Goal: Information Seeking & Learning: Learn about a topic

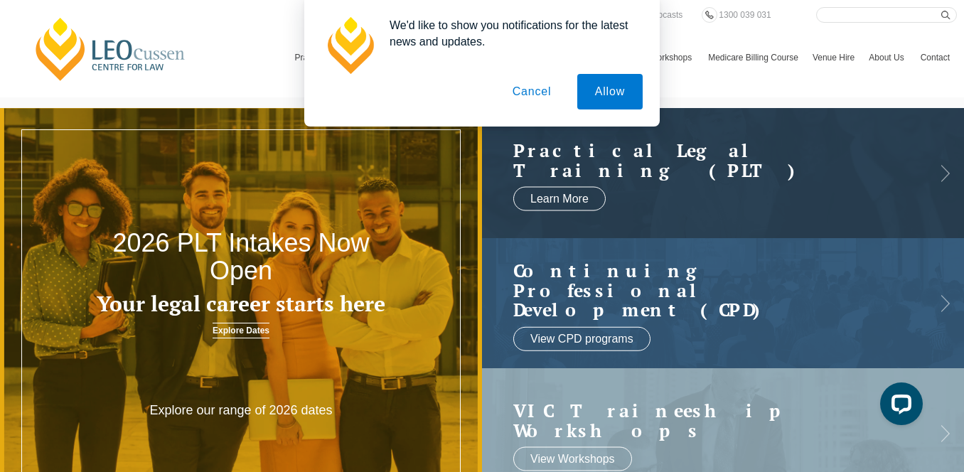
click at [528, 99] on button "Cancel" at bounding box center [532, 92] width 75 height 36
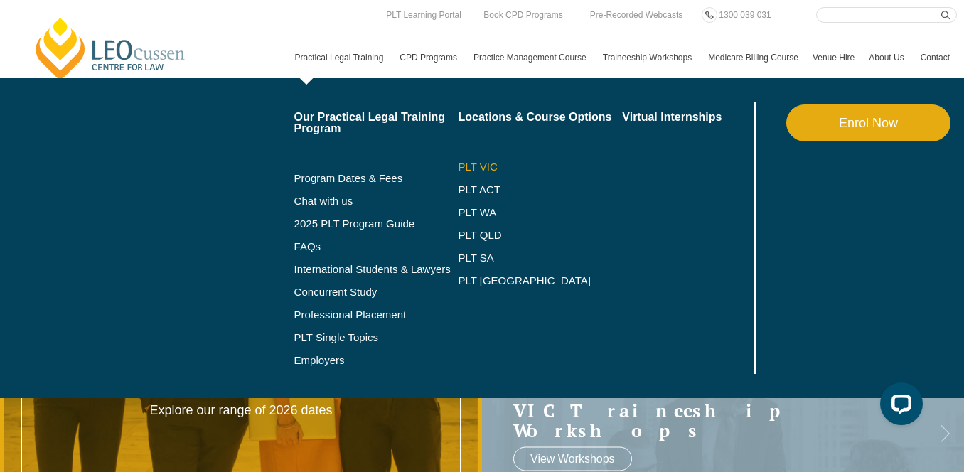
click at [458, 168] on link "PLT VIC" at bounding box center [540, 166] width 164 height 11
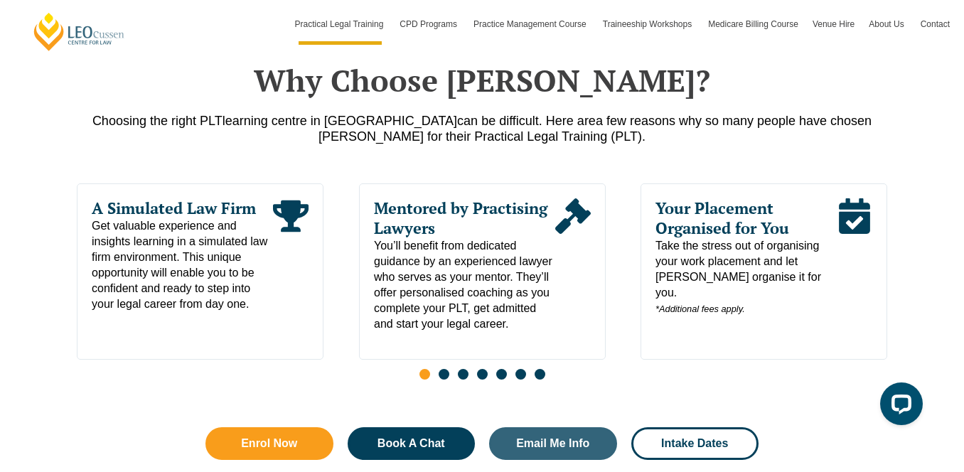
scroll to position [704, 0]
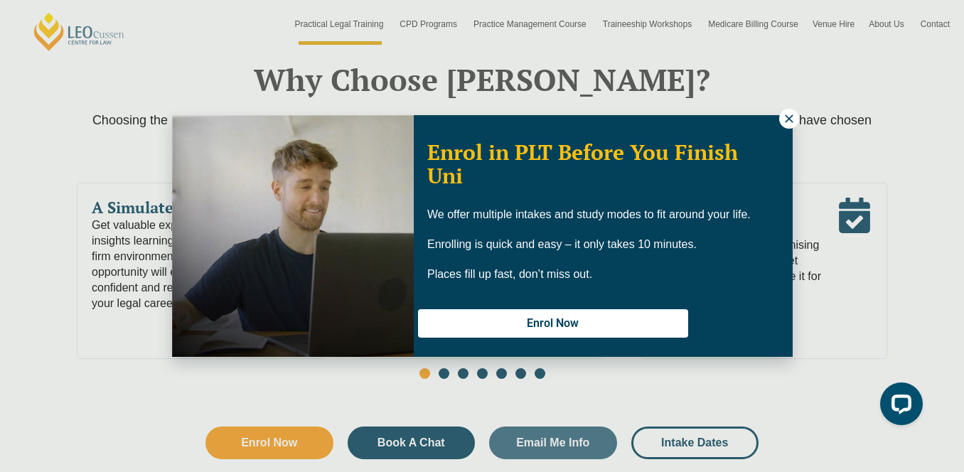
click at [783, 121] on icon at bounding box center [789, 118] width 13 height 13
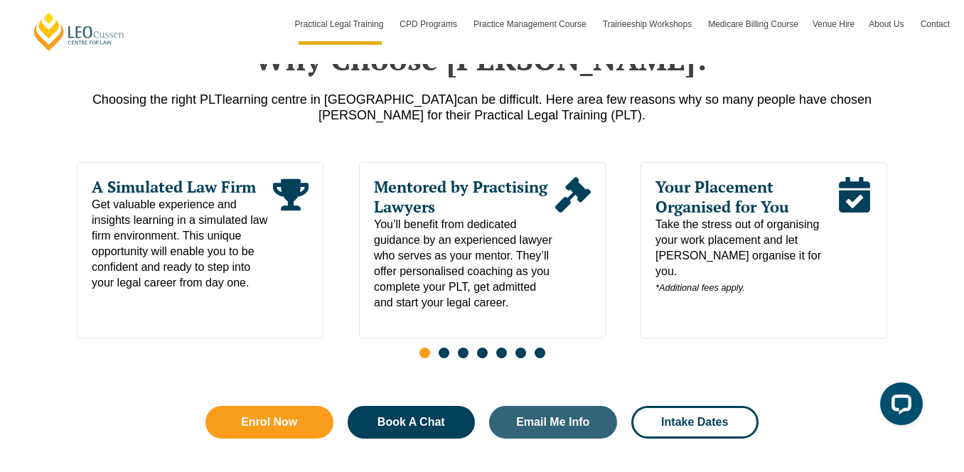
scroll to position [728, 0]
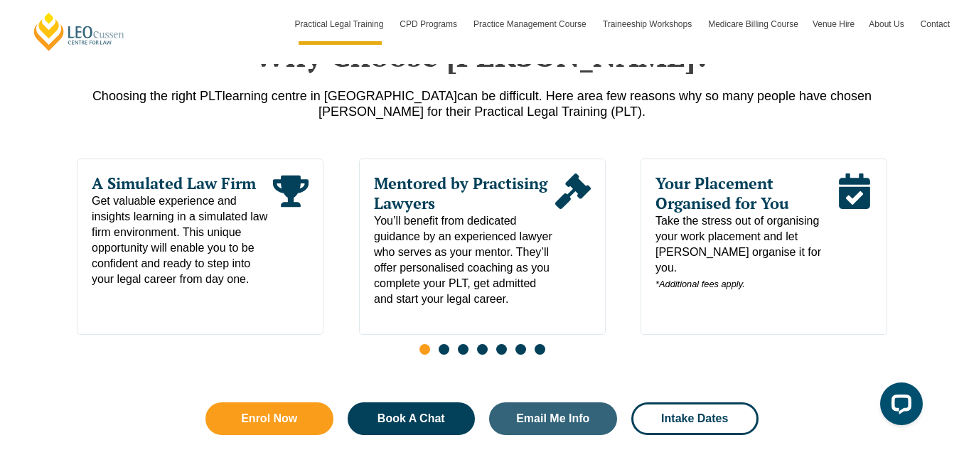
click at [782, 121] on div "Choosing the right PLT learning centre in [GEOGRAPHIC_DATA] can be difficult. H…" at bounding box center [482, 107] width 810 height 38
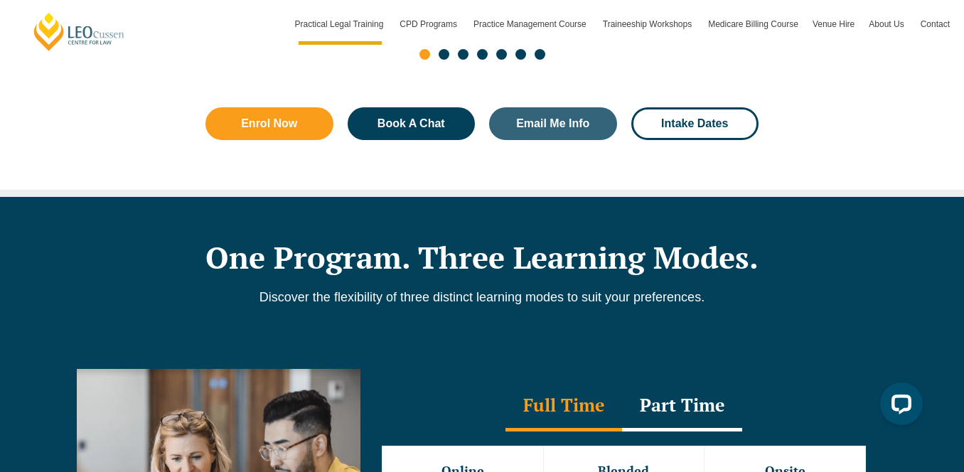
scroll to position [1105, 0]
